Goal: Information Seeking & Learning: Stay updated

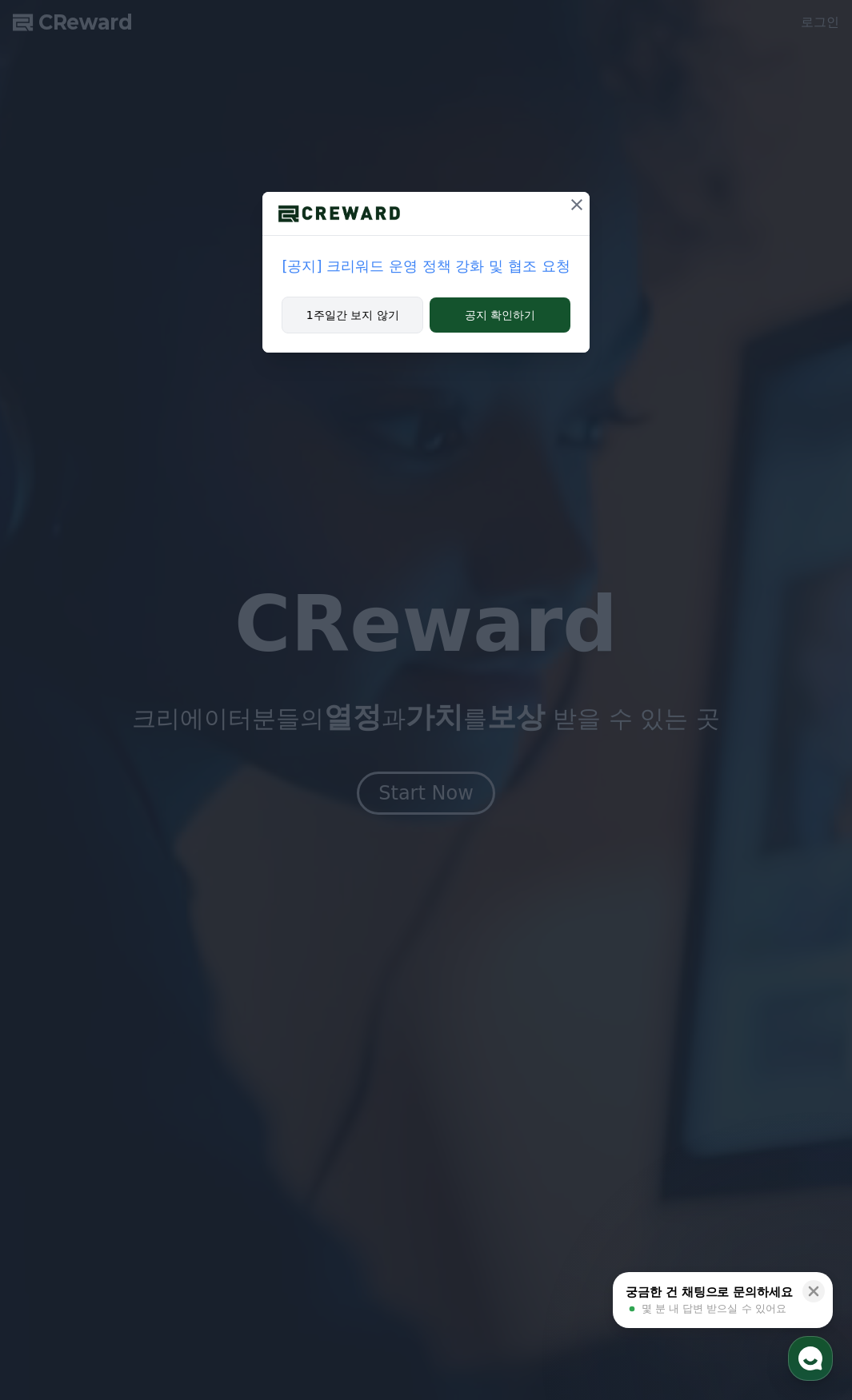
click at [344, 316] on button "1주일간 보지 않기" at bounding box center [352, 315] width 142 height 37
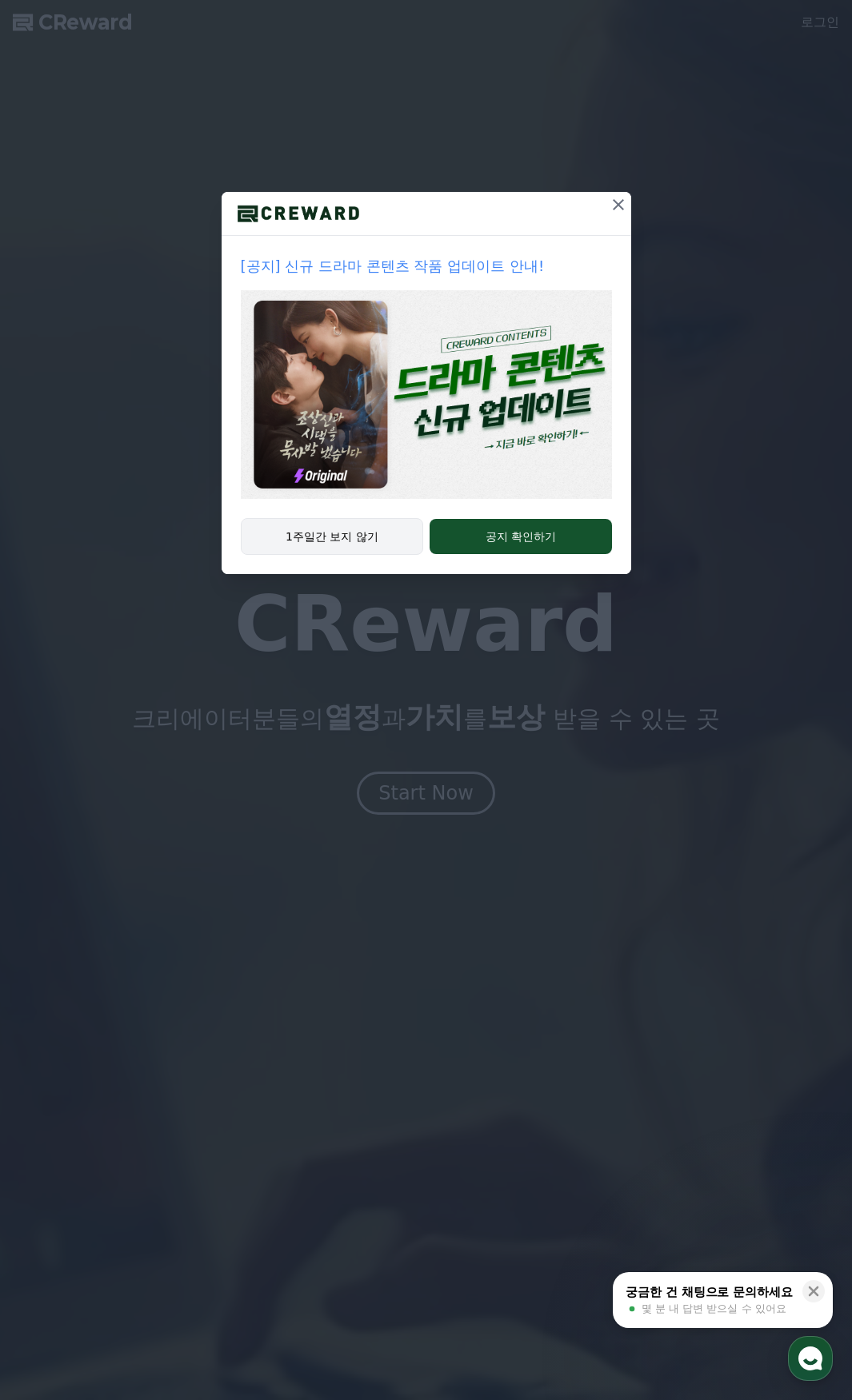
click at [350, 544] on button "1주일간 보지 않기" at bounding box center [332, 536] width 183 height 37
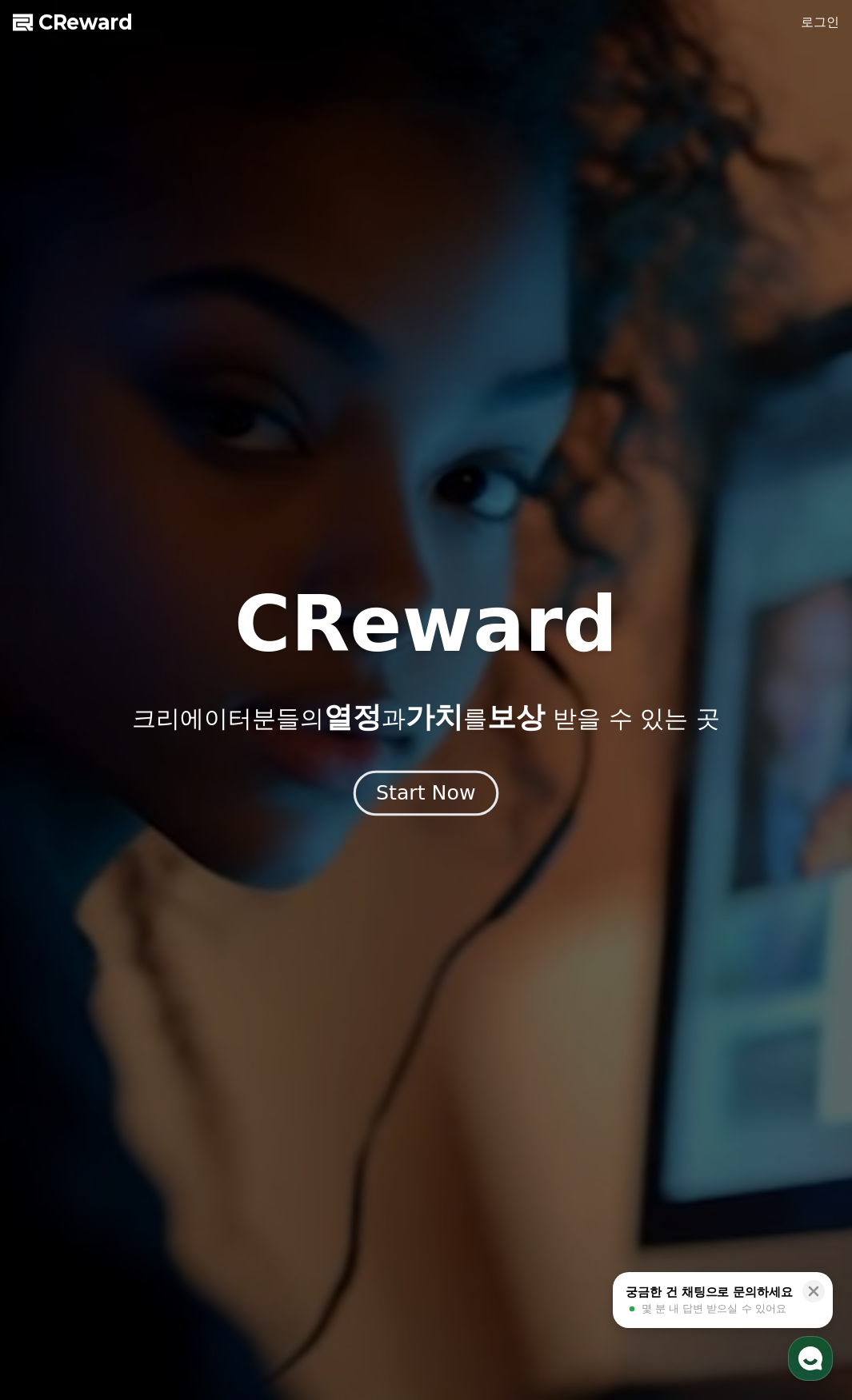
click at [400, 777] on div "CReward 크리에이터분들의 열정 과 가치 를 보상 받을 수 있는 곳 Start Now" at bounding box center [426, 700] width 852 height 229
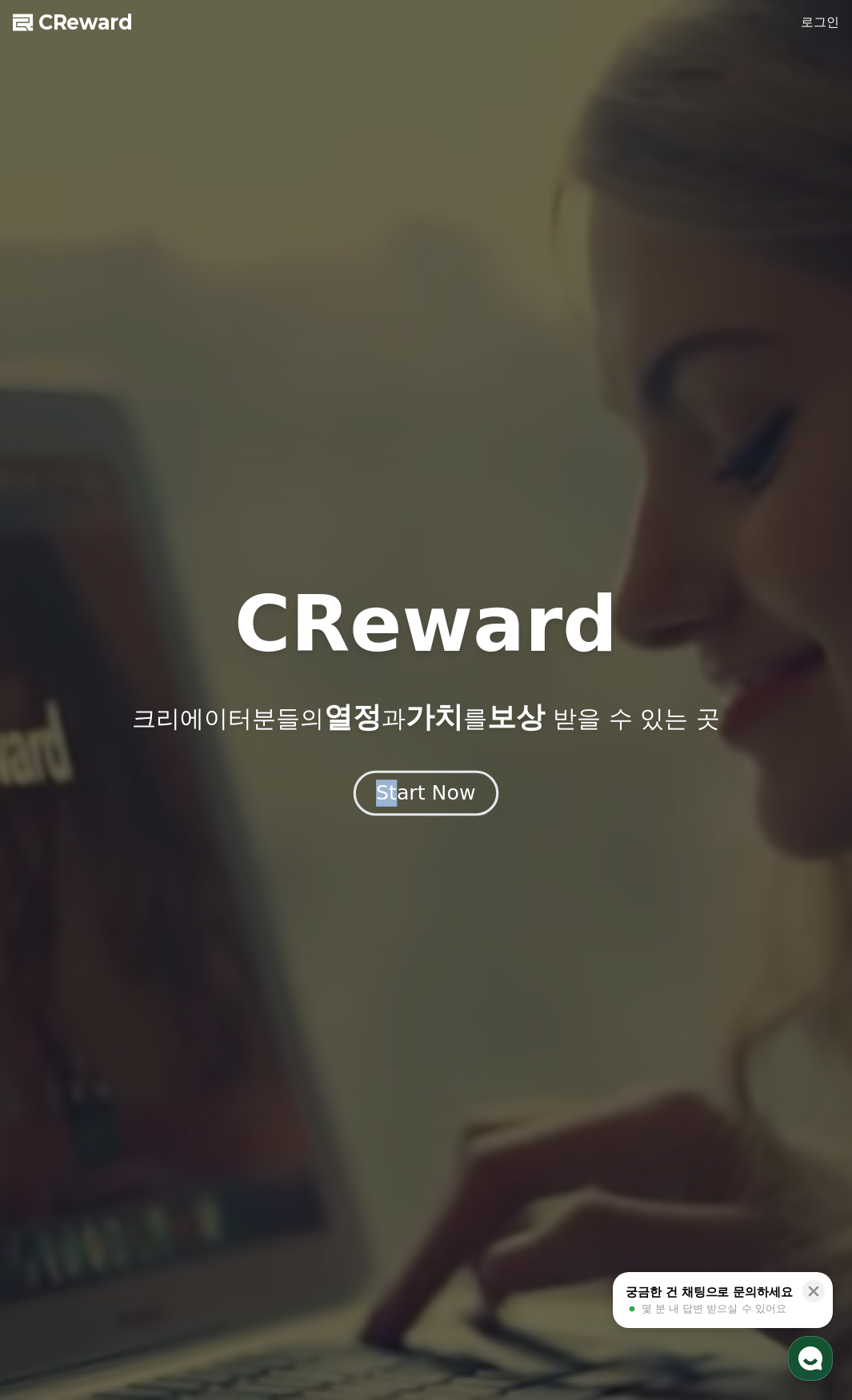
click at [402, 792] on div "Start Now" at bounding box center [425, 793] width 99 height 28
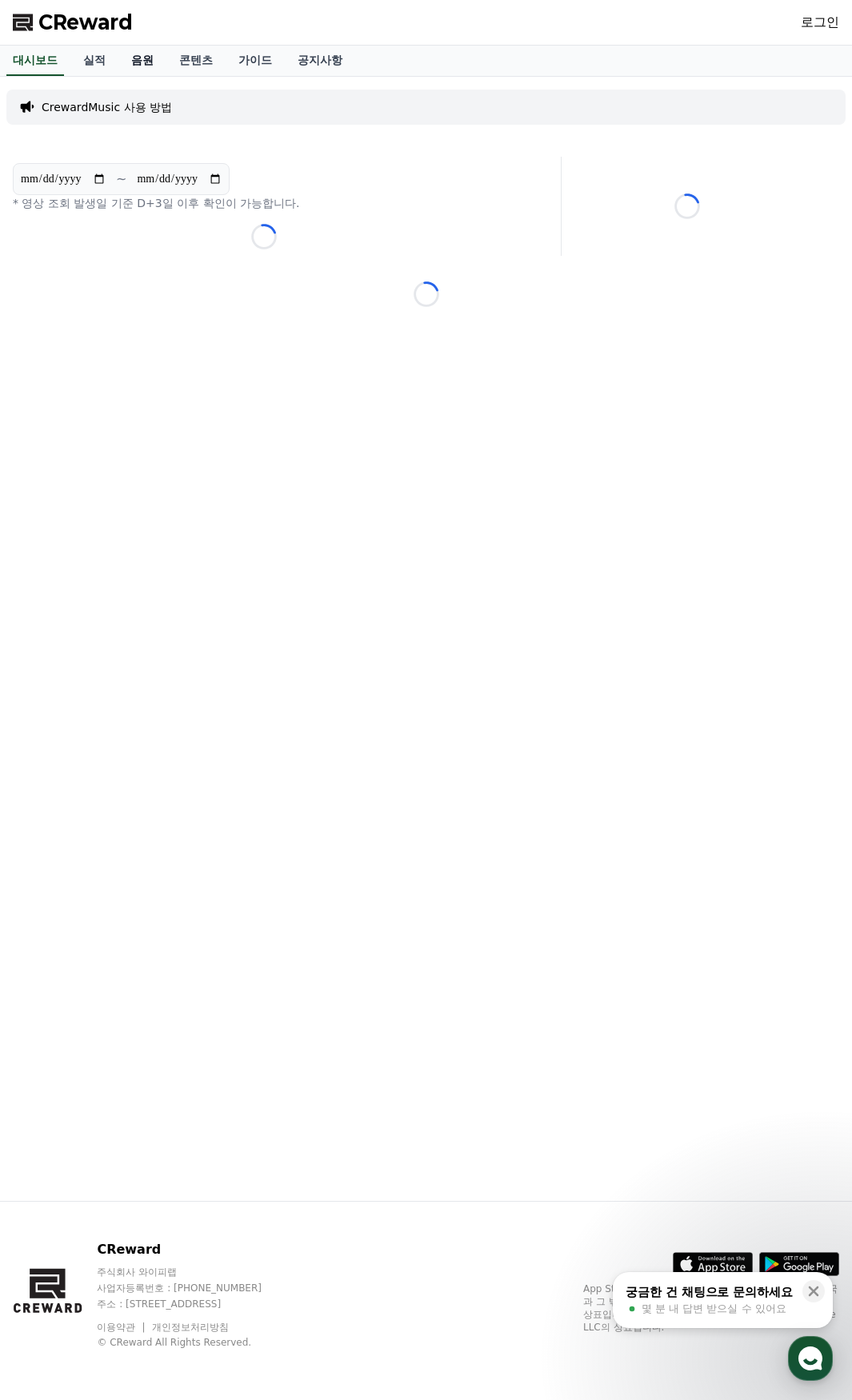
click at [146, 60] on link "음원" at bounding box center [142, 60] width 48 height 30
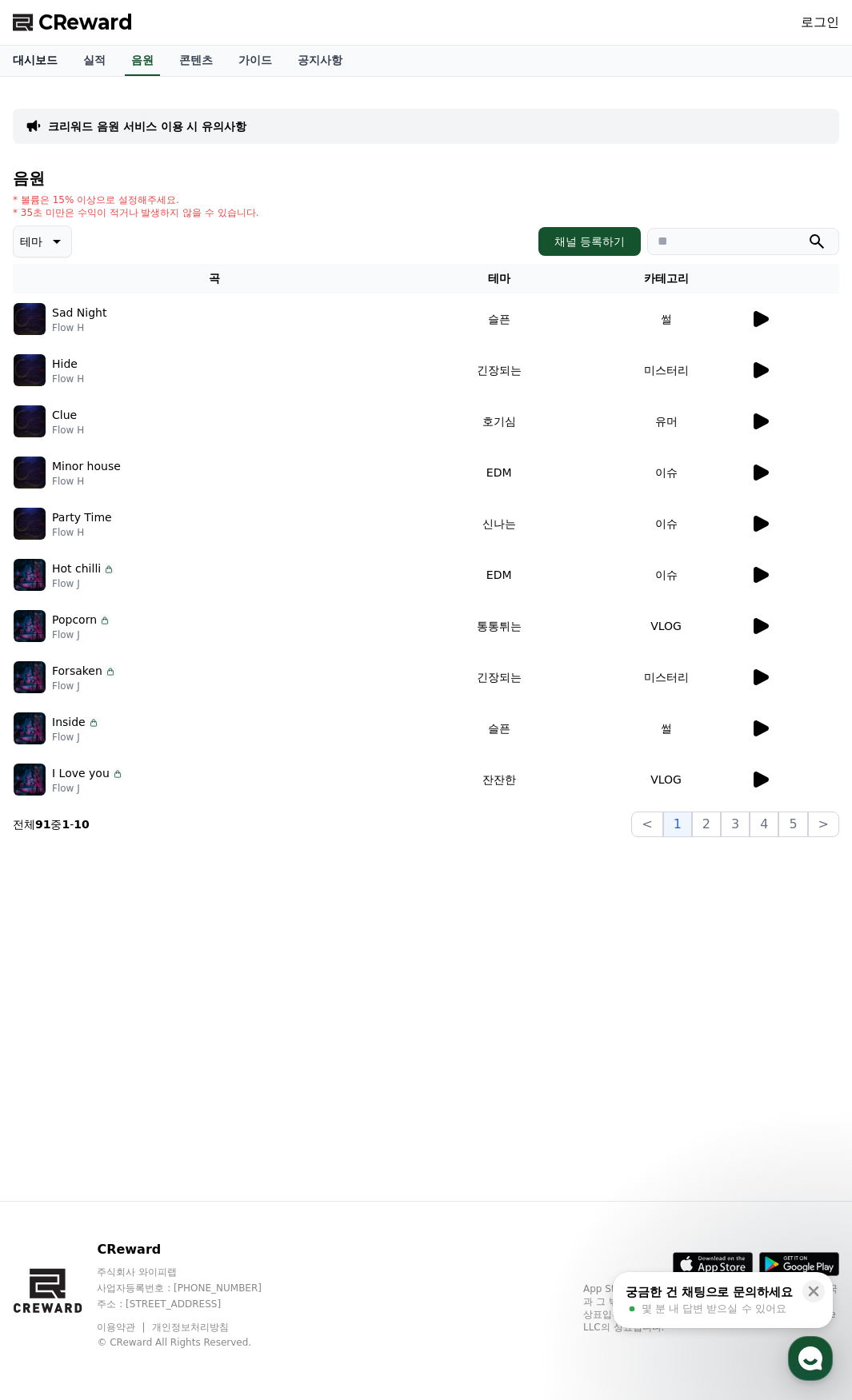
click at [46, 59] on link "대시보드" at bounding box center [35, 60] width 71 height 30
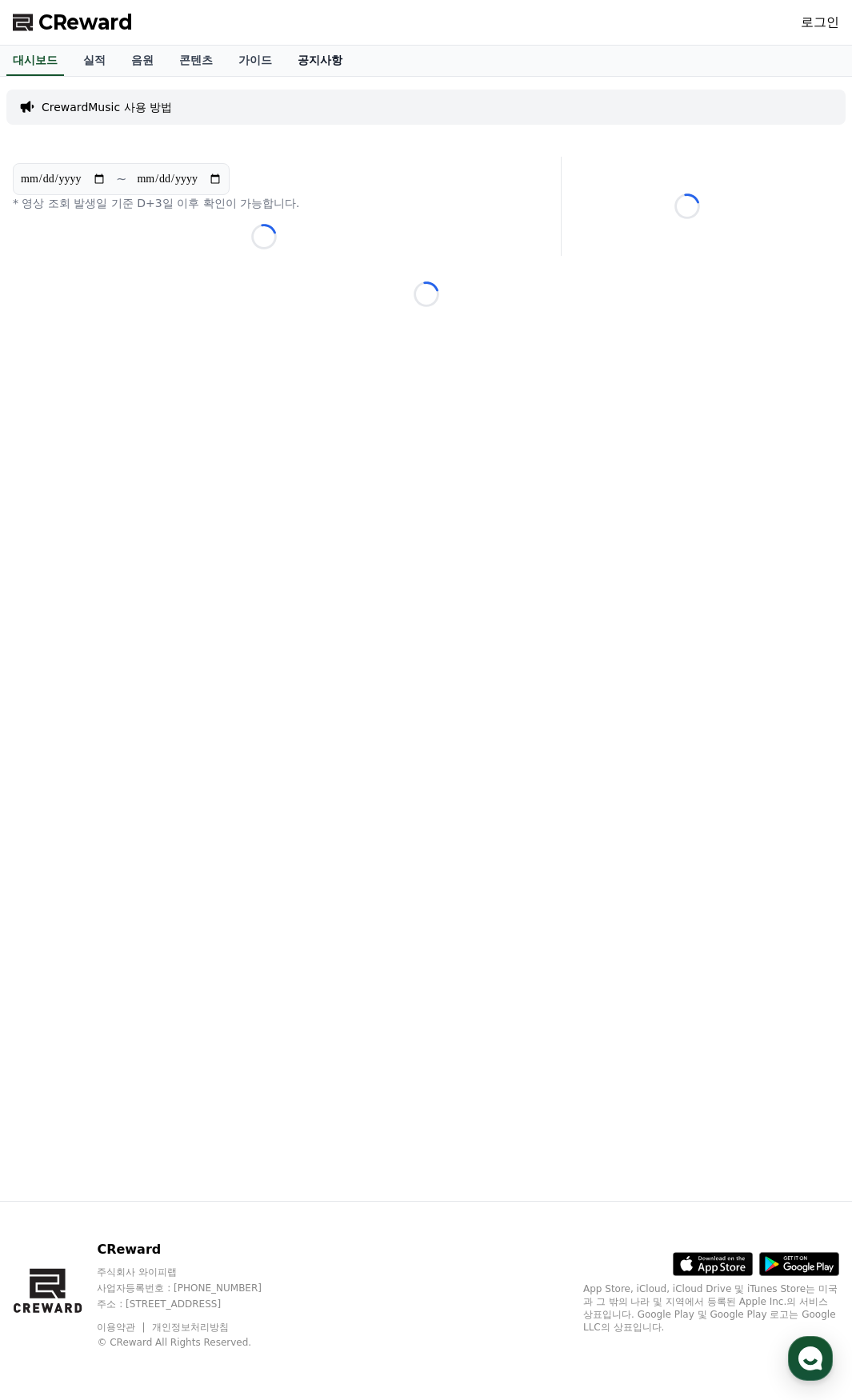
click at [350, 56] on link "공지사항" at bounding box center [320, 60] width 71 height 30
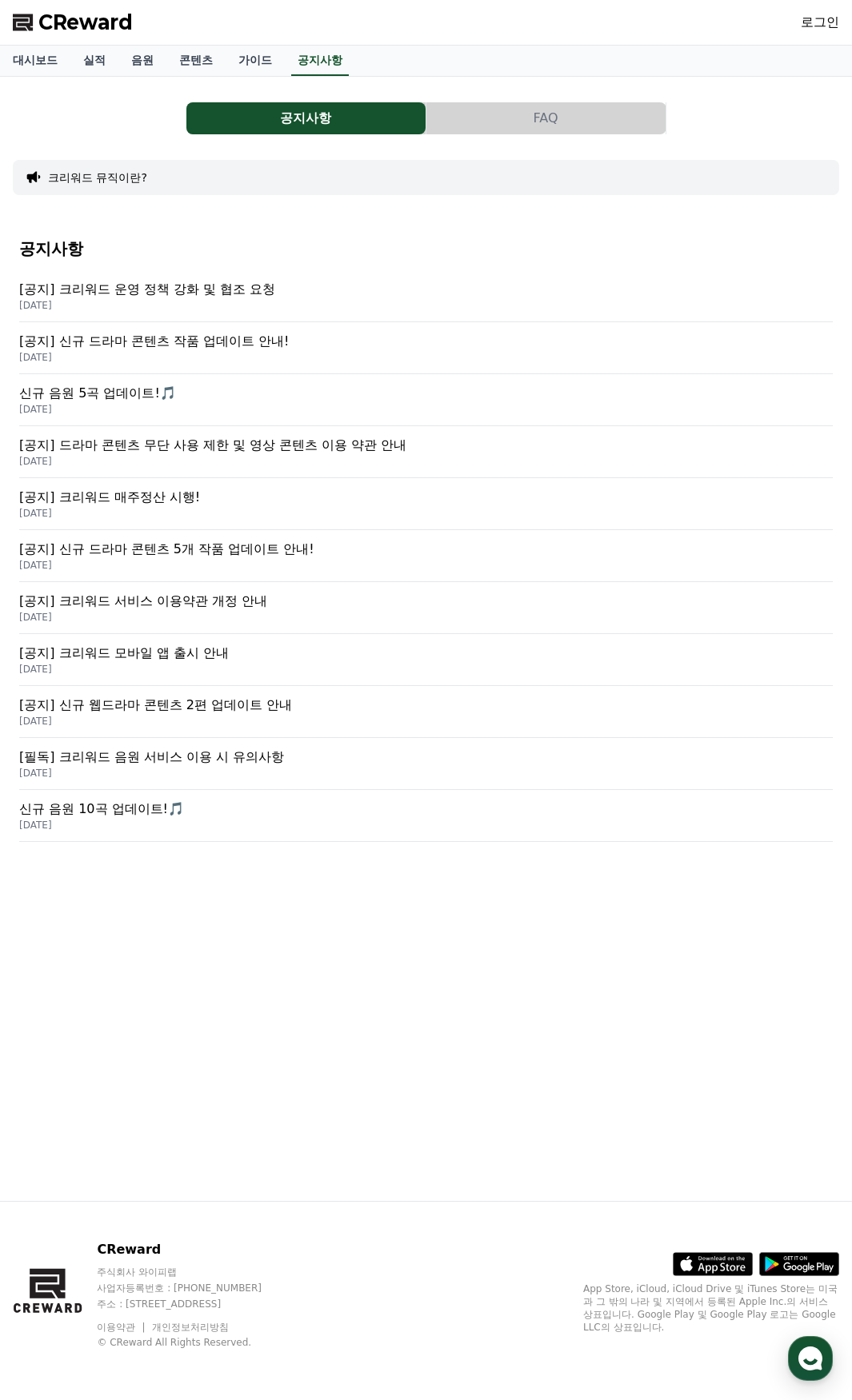
click at [229, 287] on p "[공지] 크리워드 운영 정책 강화 및 협조 요청" at bounding box center [426, 289] width 813 height 19
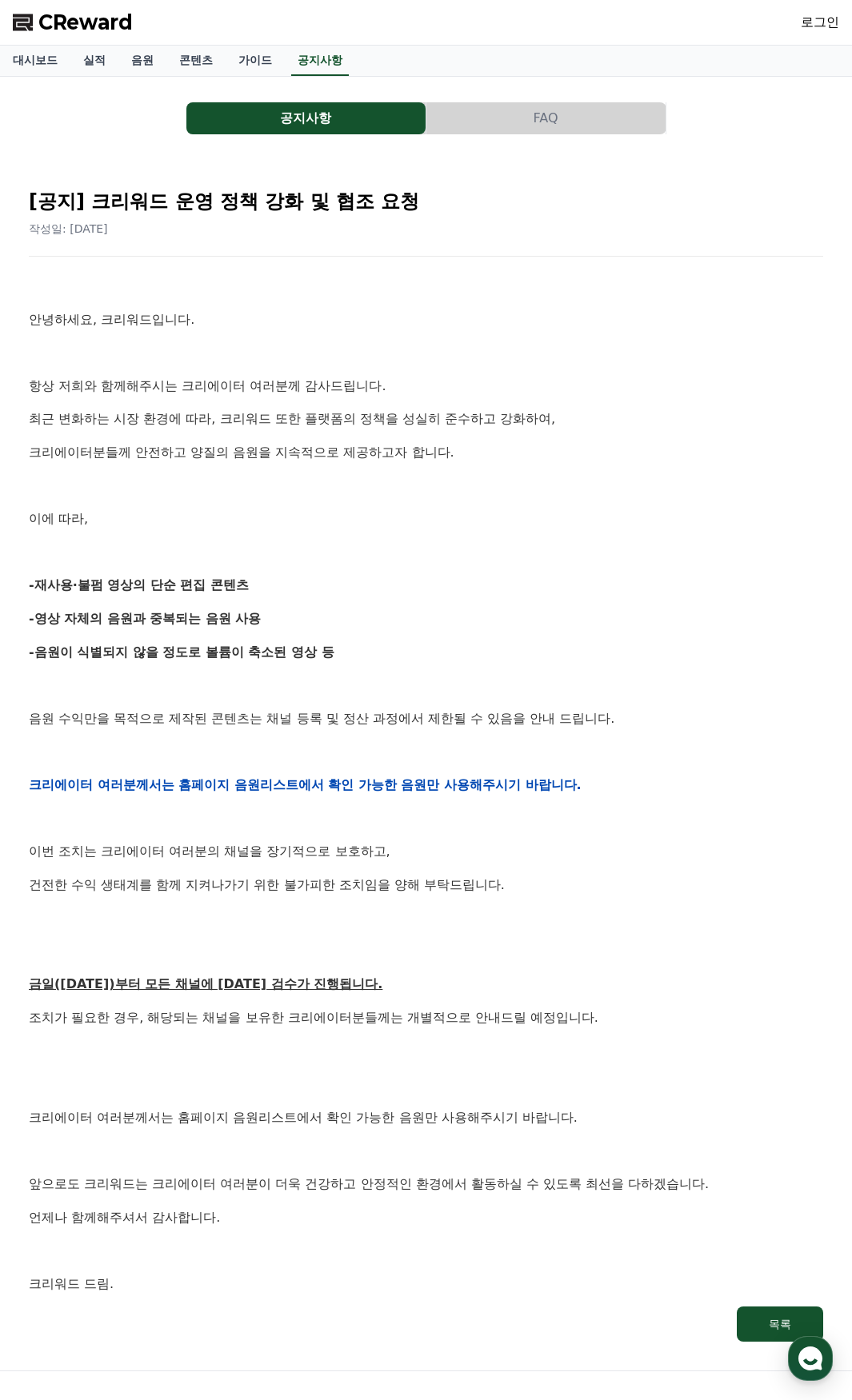
scroll to position [169, 0]
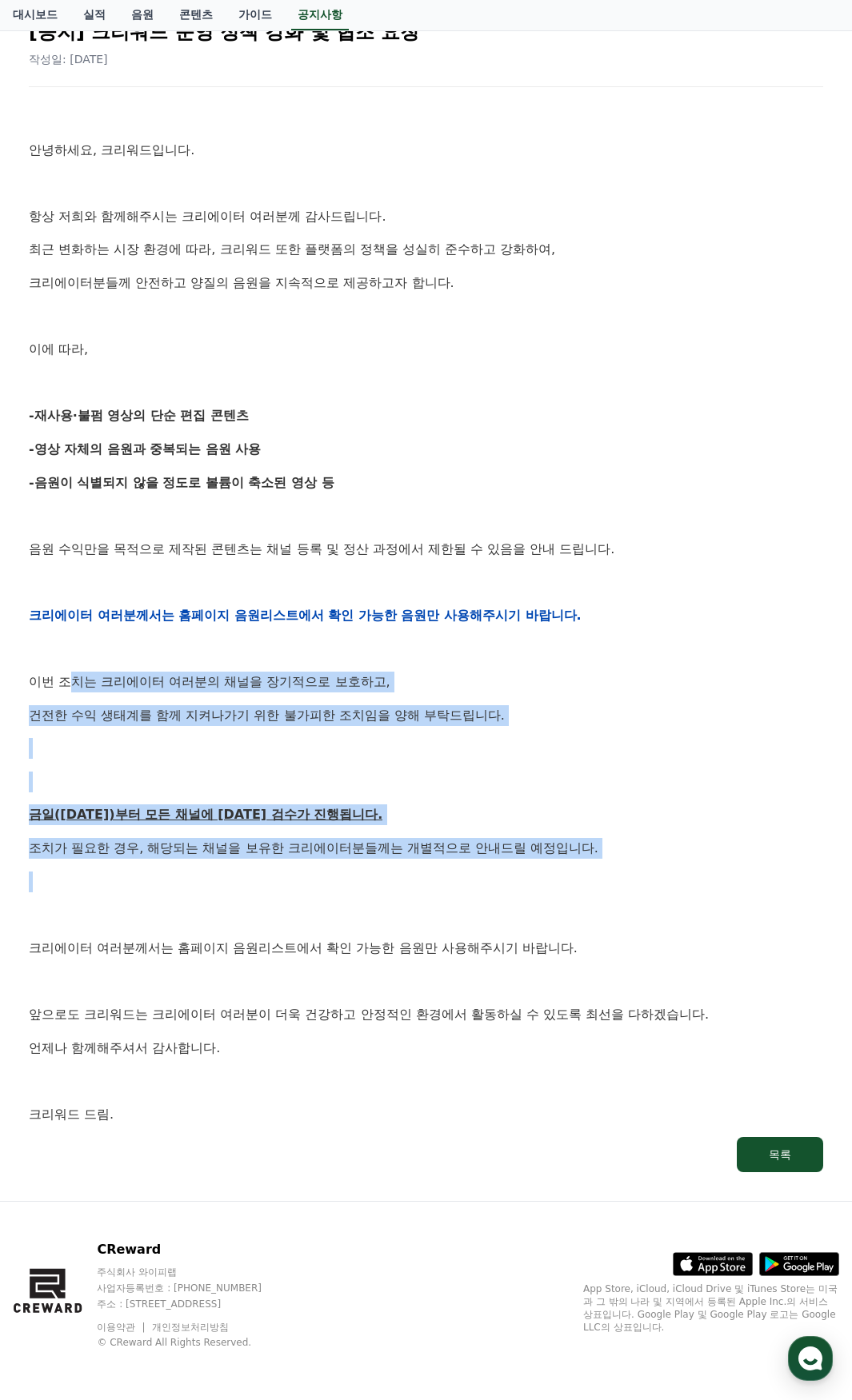
drag, startPoint x: 71, startPoint y: 679, endPoint x: 149, endPoint y: 863, distance: 199.8
click at [149, 863] on div "안녕하세요, 크리워드입니다. 항상 저희와 함께해주시는 크리에이터 여러분께 감사드립니다. 최근 변화하는 시장 환경에 따라, 크리워드 또한 플랫폼…" at bounding box center [426, 615] width 794 height 1018
click at [147, 833] on div "안녕하세요, 크리워드입니다. 항상 저희와 함께해주시는 크리에이터 여러분께 감사드립니다. 최근 변화하는 시장 환경에 따라, 크리워드 또한 플랫폼…" at bounding box center [426, 615] width 794 height 1018
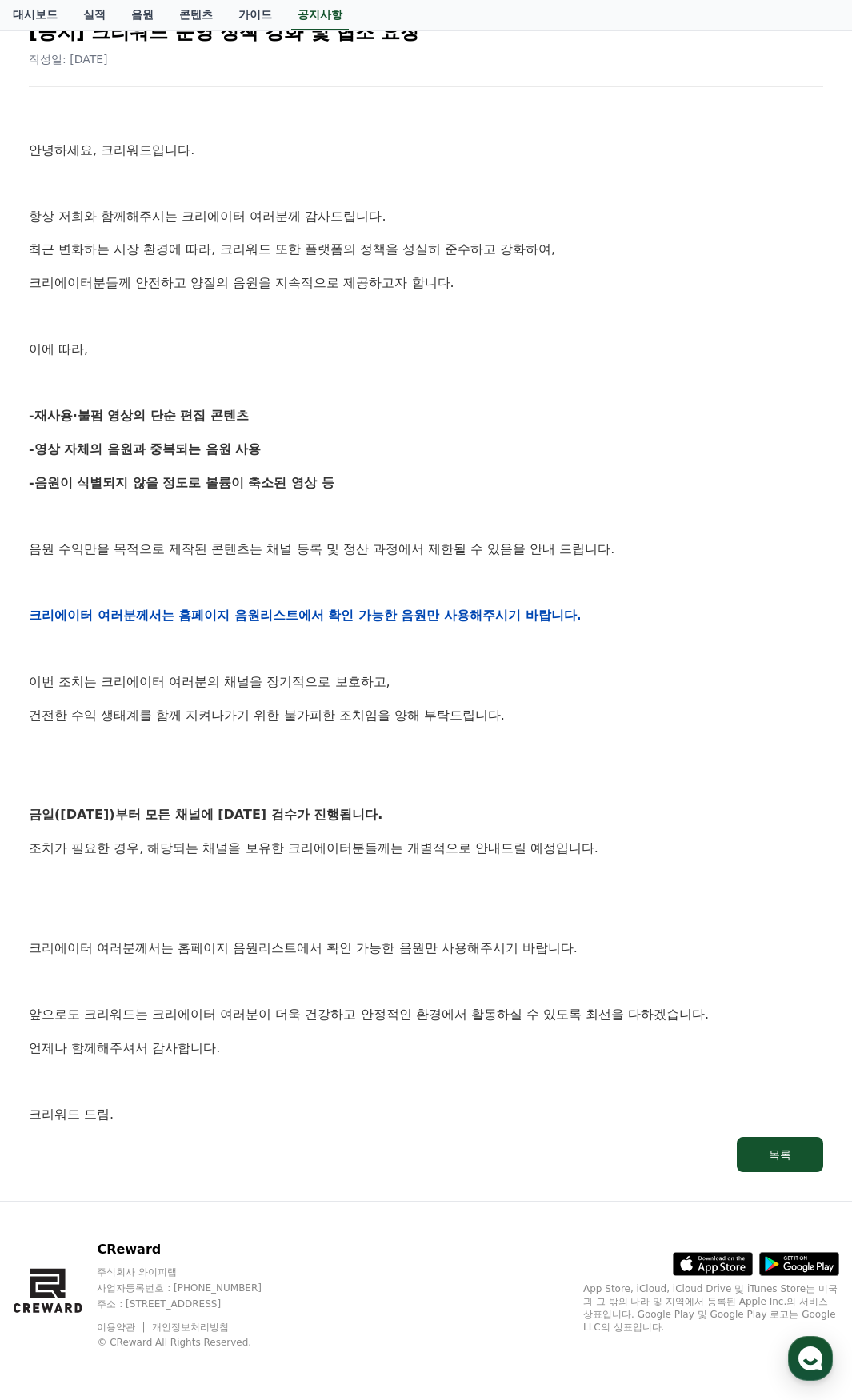
drag, startPoint x: 147, startPoint y: 817, endPoint x: 143, endPoint y: 828, distance: 11.7
click at [147, 821] on u "금일([DATE])부터 모든 채널에 [DATE] 검수가 진행됩니다." at bounding box center [205, 815] width 354 height 16
drag, startPoint x: 94, startPoint y: 946, endPoint x: 362, endPoint y: 953, distance: 268.1
click at [362, 953] on p "크리에이터 여러분께서는 홈페이지 음원리스트에서 확인 가능한 음원만 사용해주시기 바랍니다." at bounding box center [426, 949] width 794 height 21
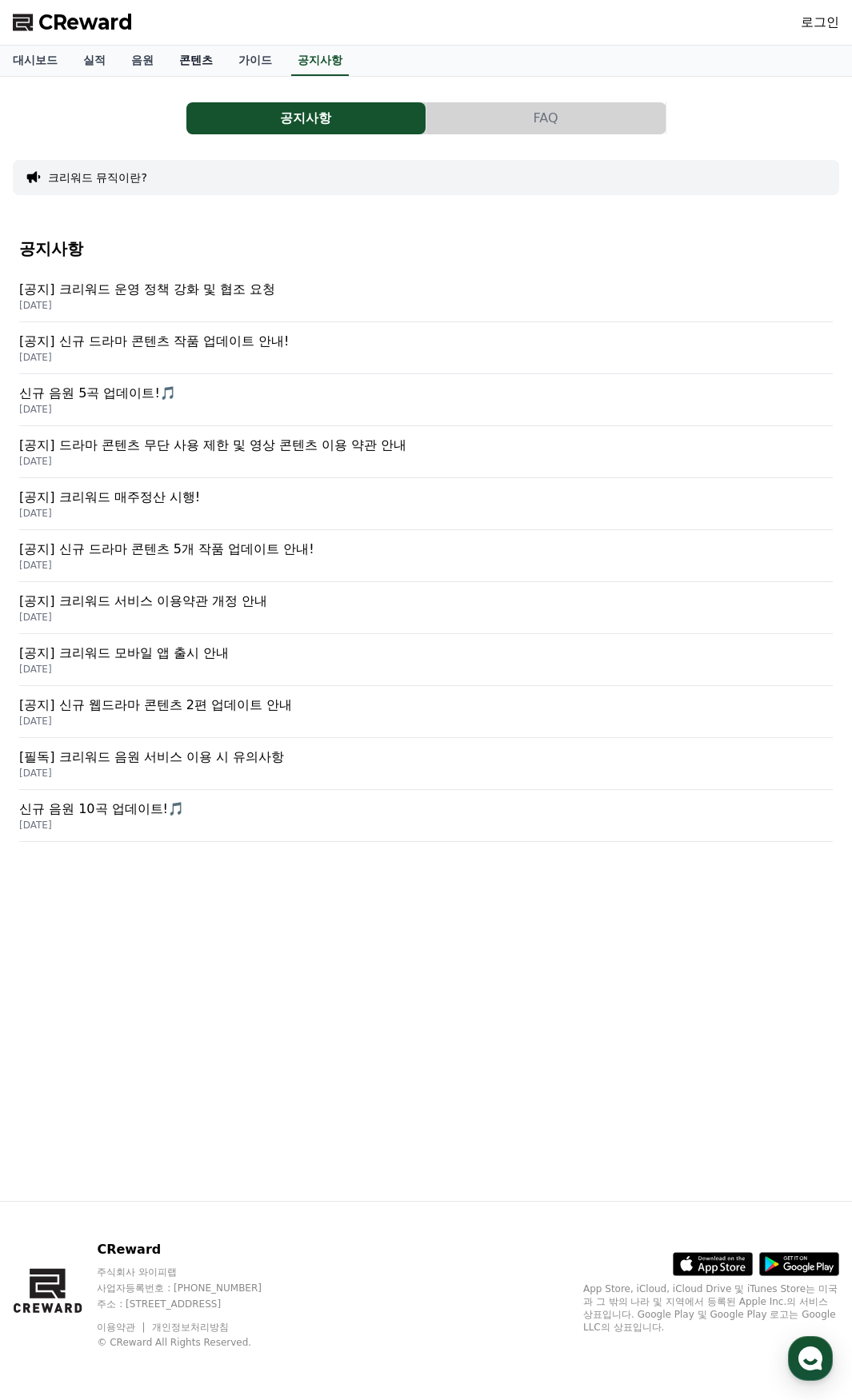
click at [175, 67] on link "콘텐츠" at bounding box center [196, 60] width 60 height 30
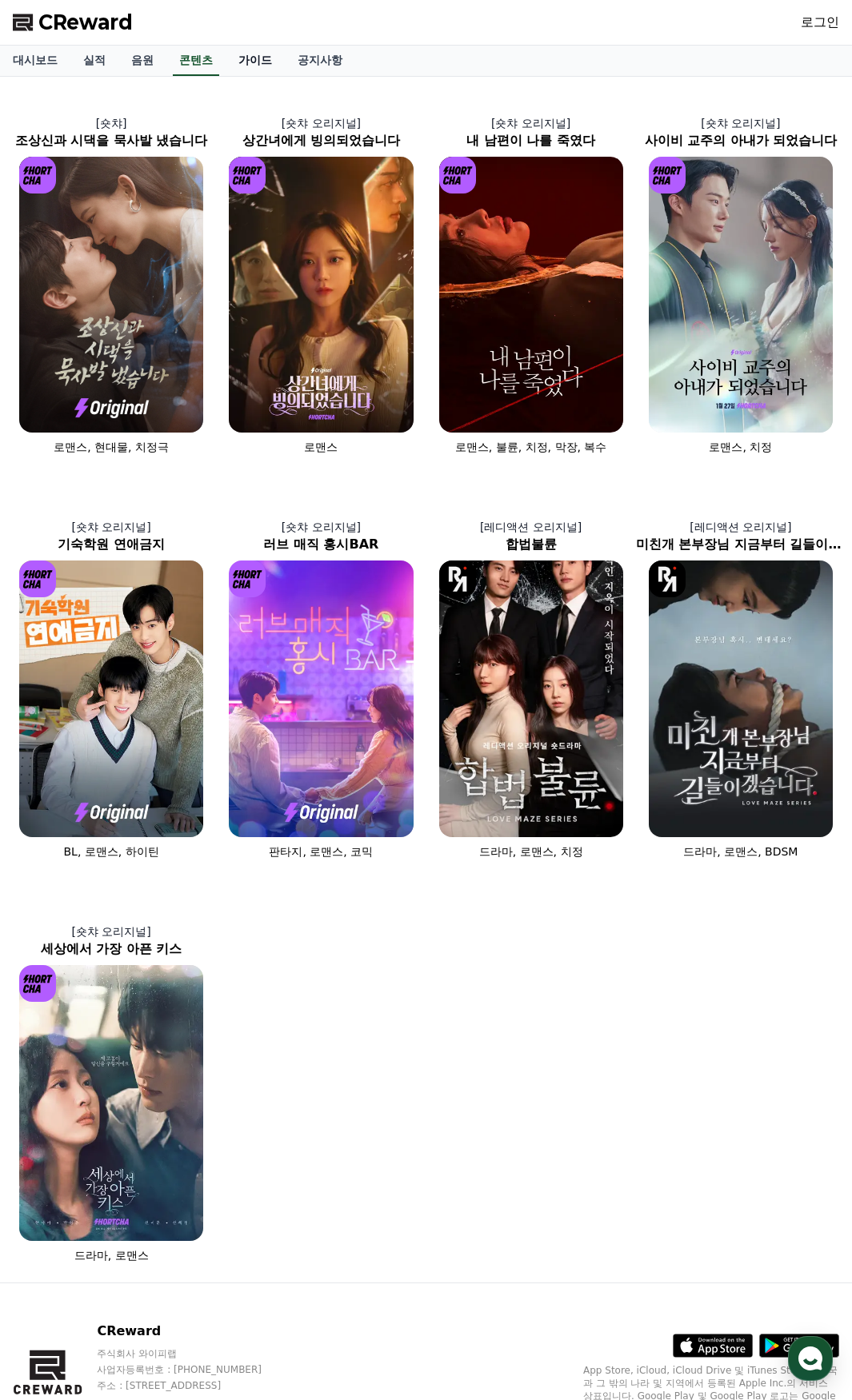
click at [256, 50] on link "가이드" at bounding box center [255, 60] width 60 height 30
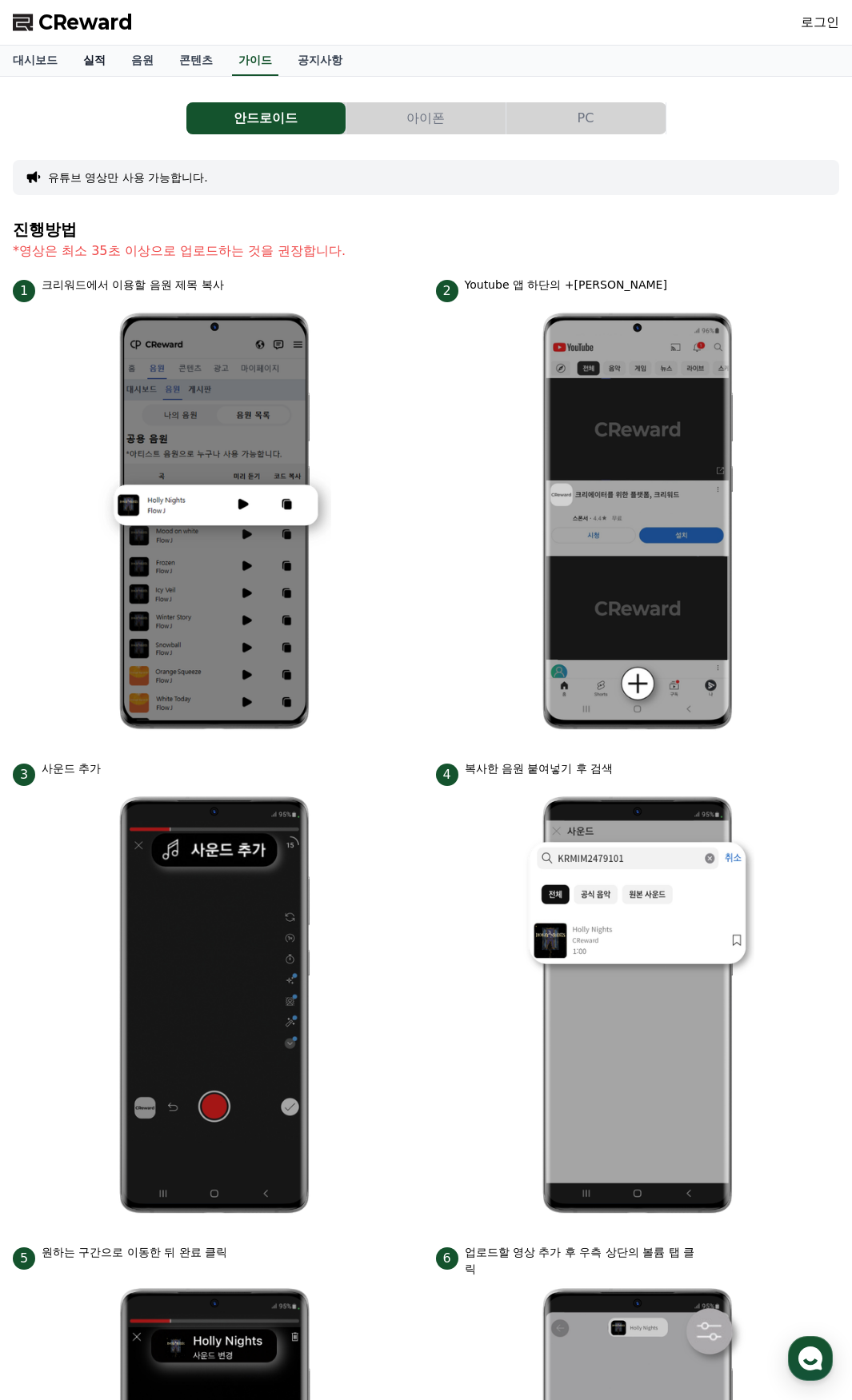
click at [101, 60] on link "실적" at bounding box center [95, 60] width 48 height 30
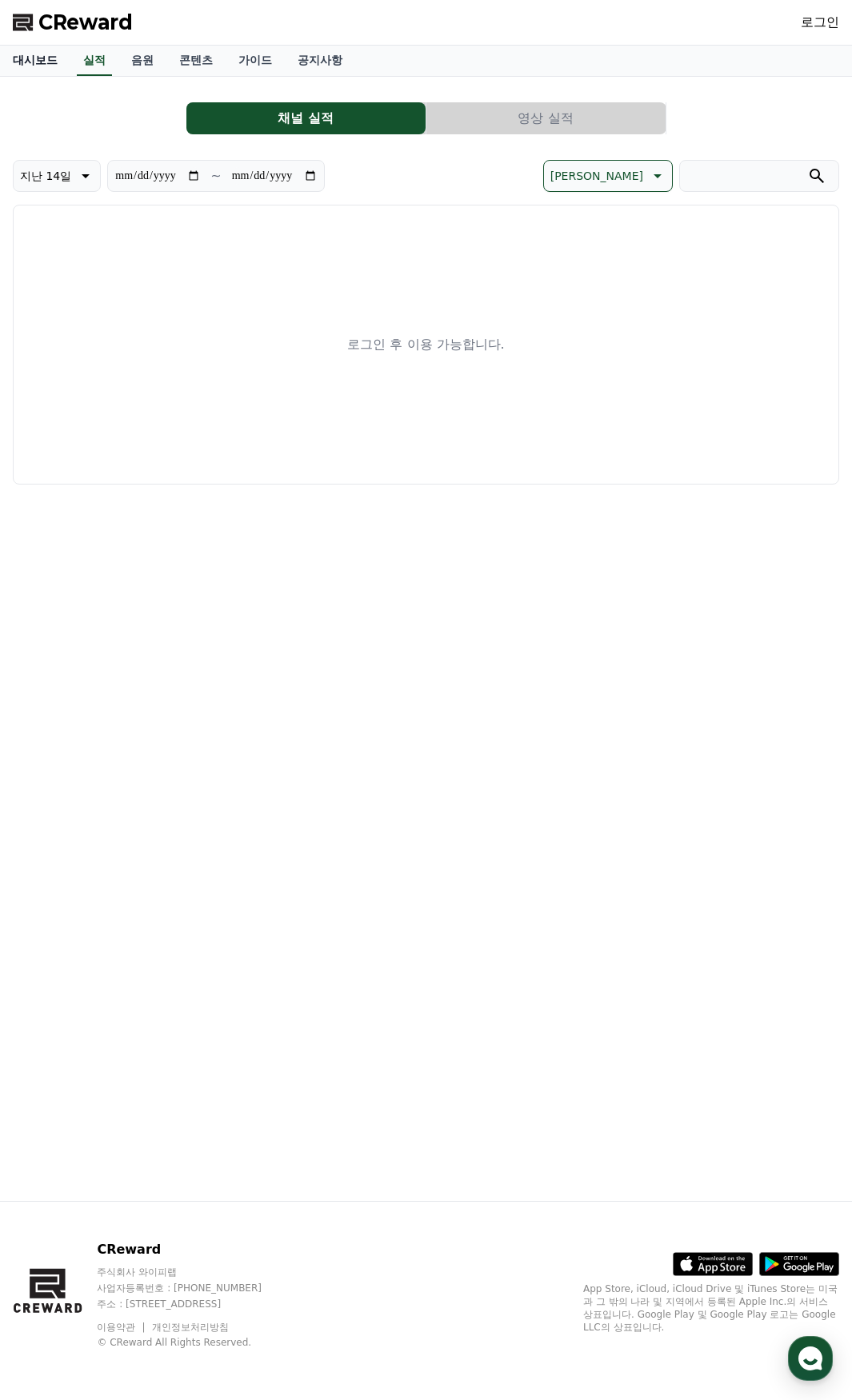
click at [43, 54] on link "대시보드" at bounding box center [35, 60] width 71 height 30
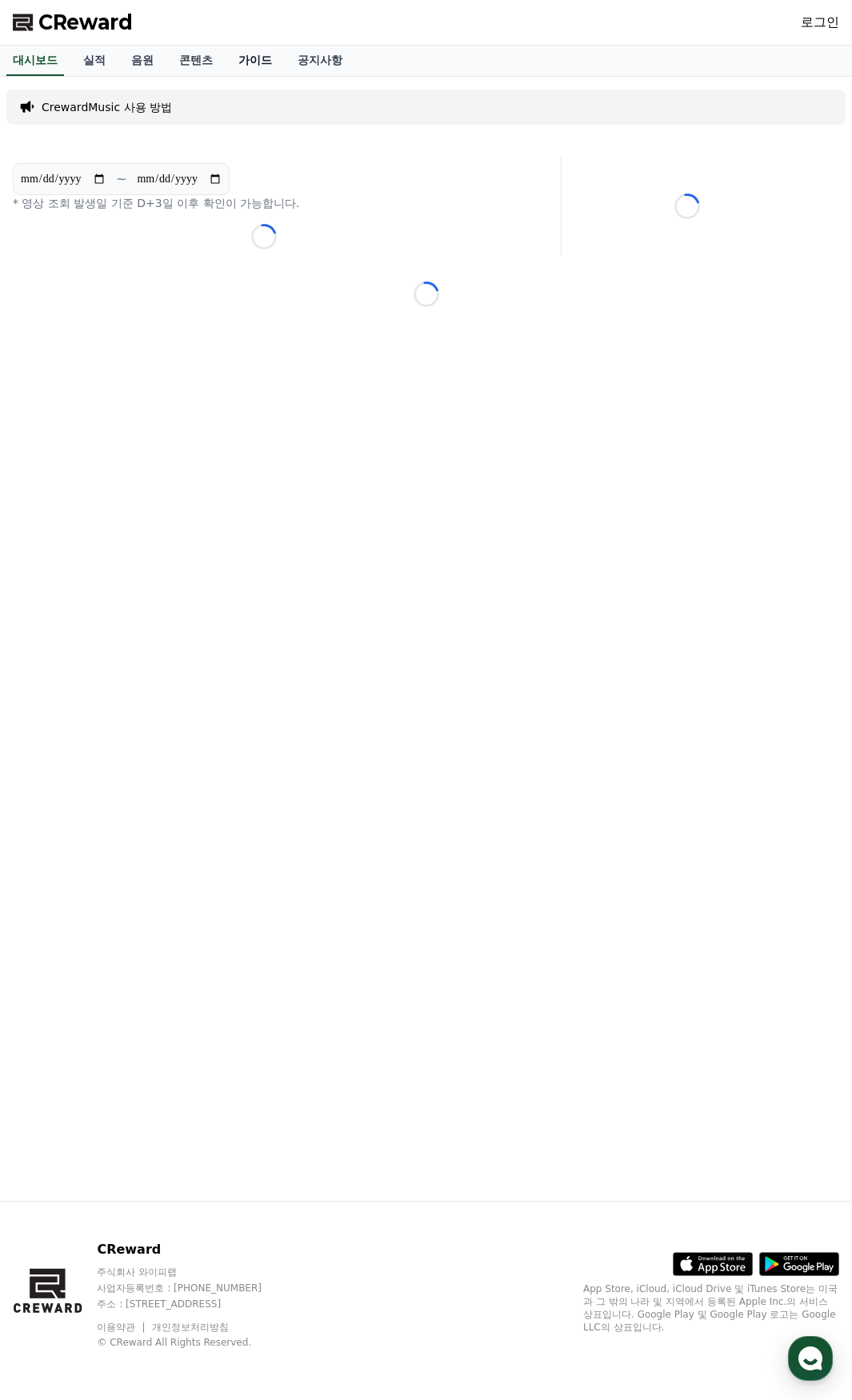
click at [267, 67] on link "가이드" at bounding box center [255, 60] width 60 height 30
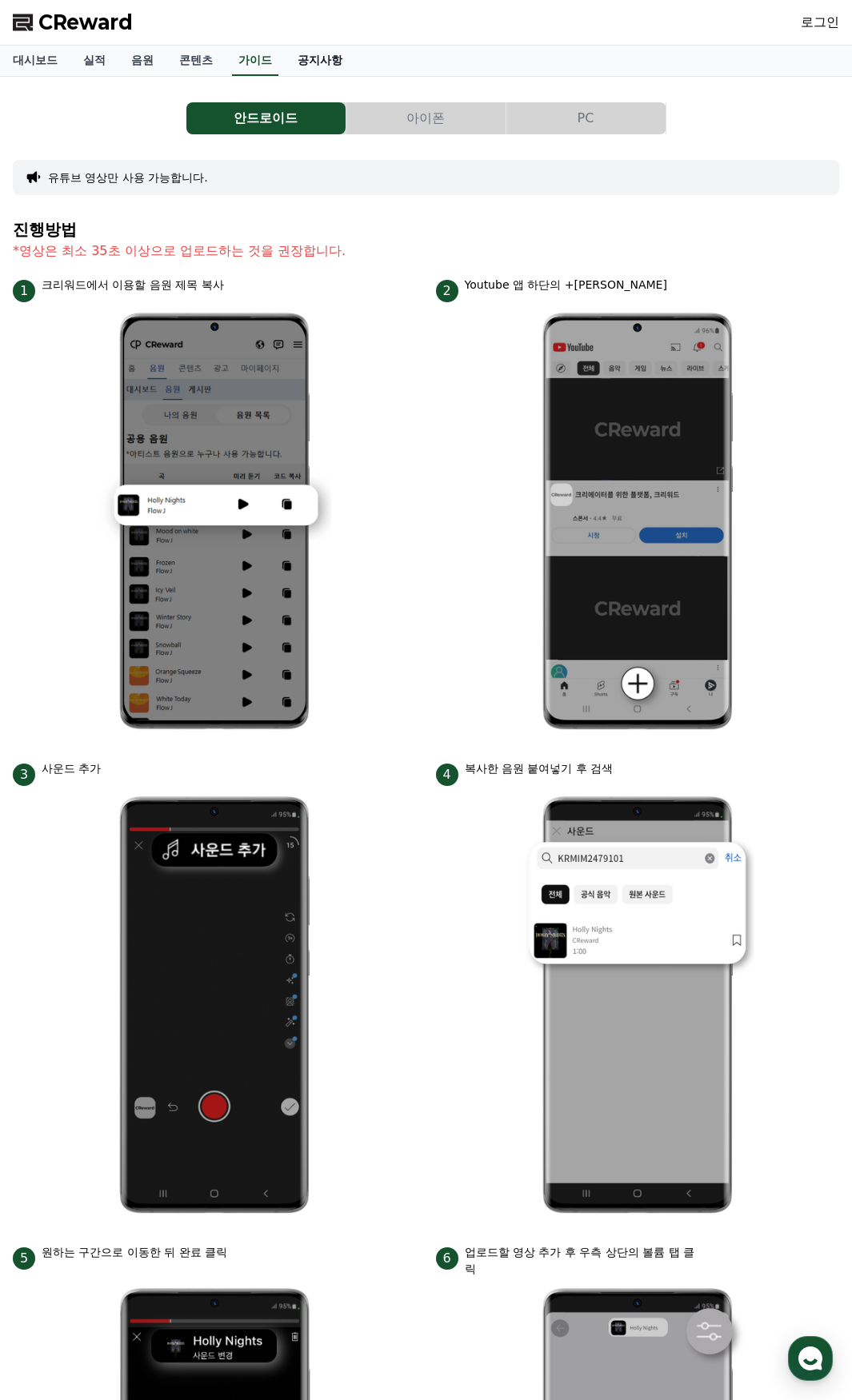
click at [311, 60] on link "공지사항" at bounding box center [320, 60] width 71 height 30
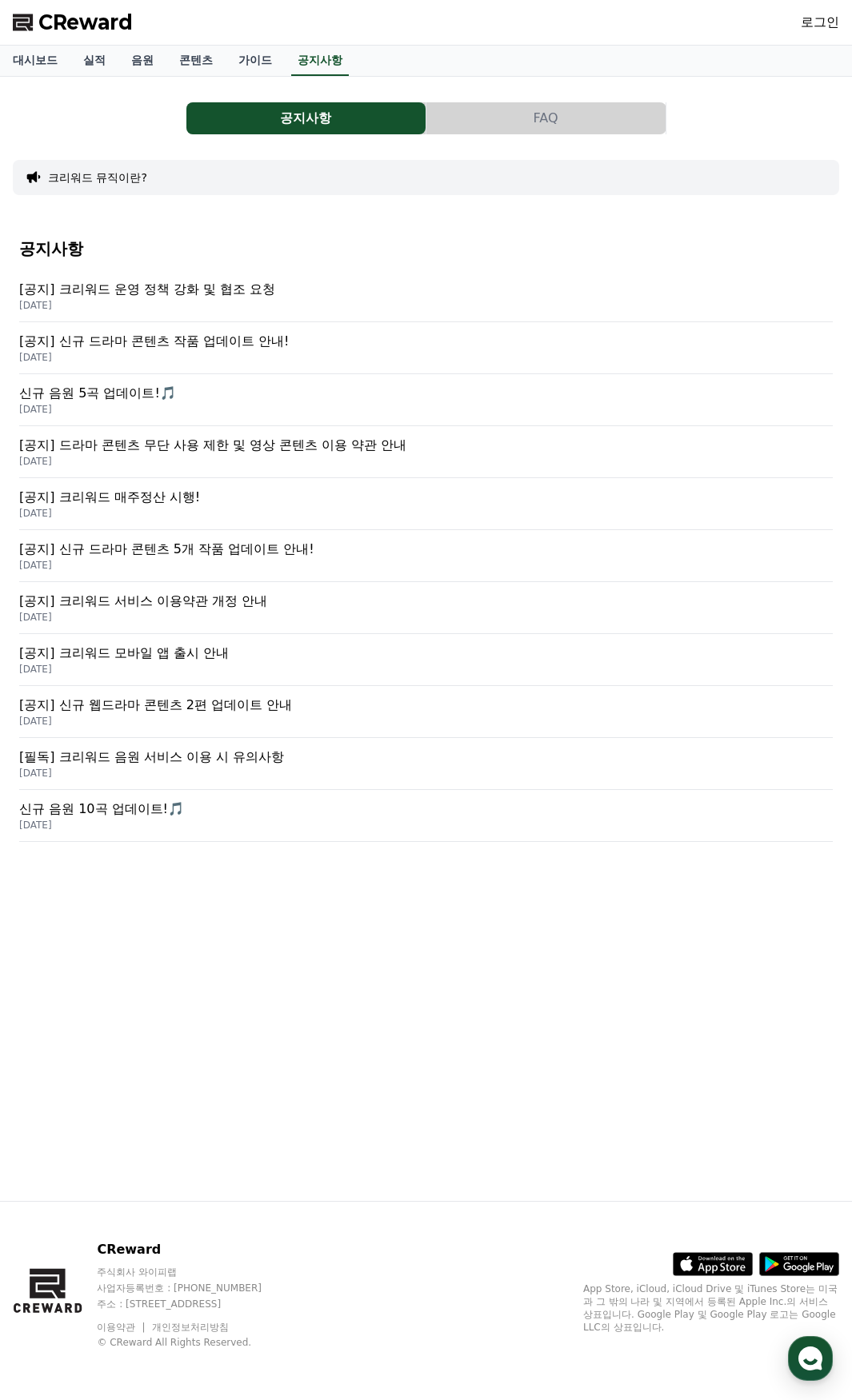
click at [220, 441] on p "[공지] 드라마 콘텐츠 무단 사용 제한 및 영상 콘텐츠 이용 약관 안내" at bounding box center [426, 445] width 813 height 19
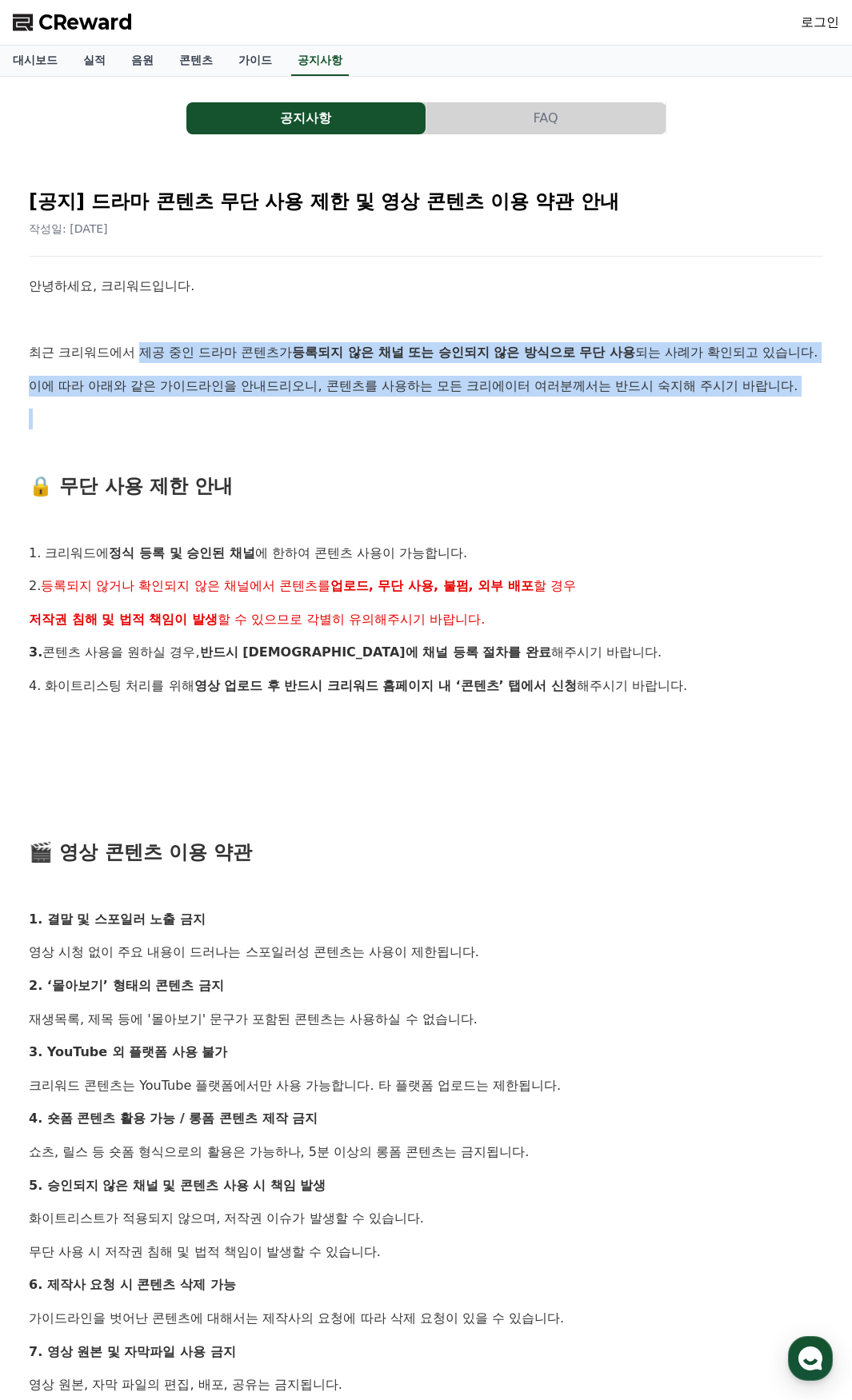
drag, startPoint x: 142, startPoint y: 334, endPoint x: 402, endPoint y: 422, distance: 274.5
click at [402, 422] on div "안녕하세요, 크리워드입니다. 최근 크리워드에서 제공 중인 드라마 콘텐츠가 등록되지 않은 채널 또는 승인되지 않은 방식으로 무단 사용 되는 사례…" at bounding box center [426, 969] width 794 height 1386
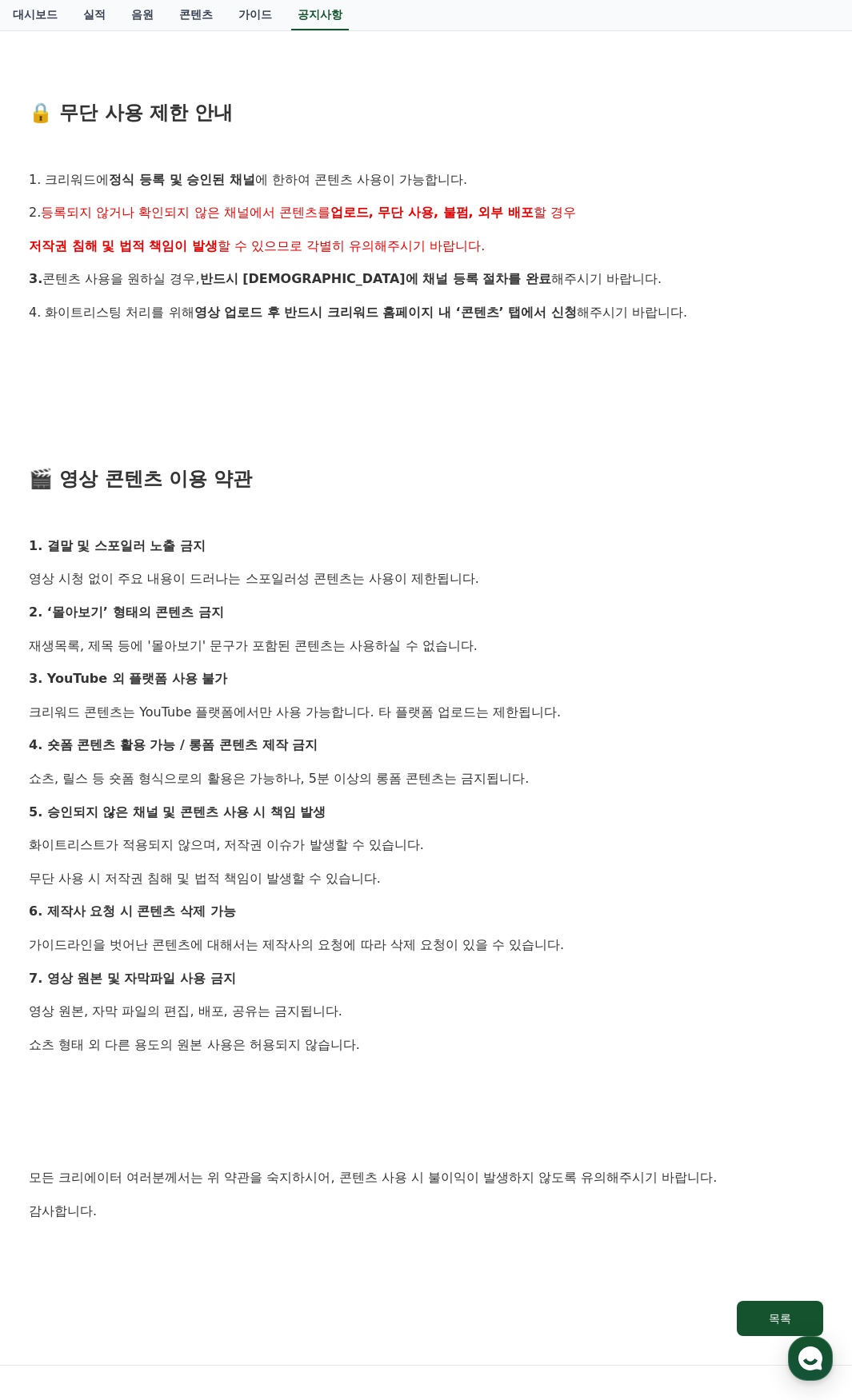
scroll to position [558, 0]
